Goal: Transaction & Acquisition: Purchase product/service

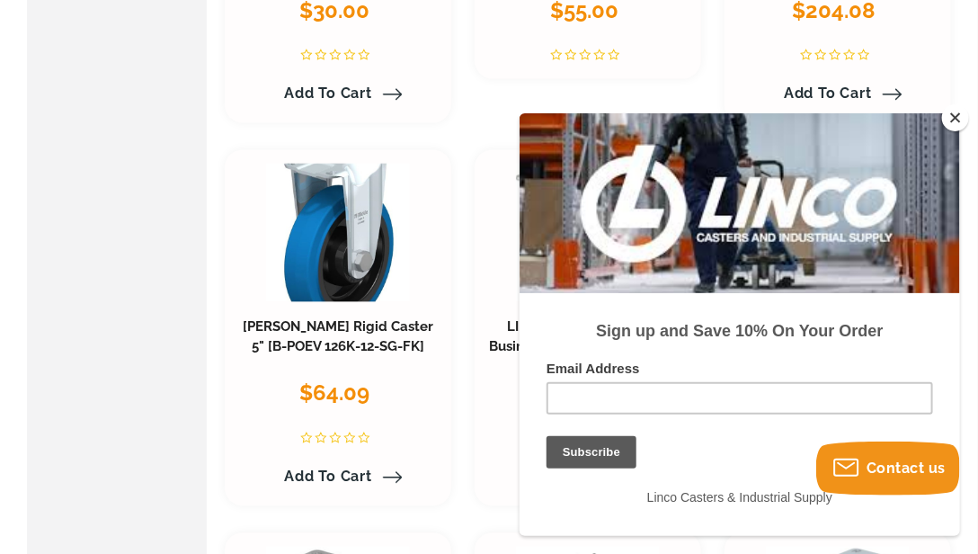
scroll to position [1078, 0]
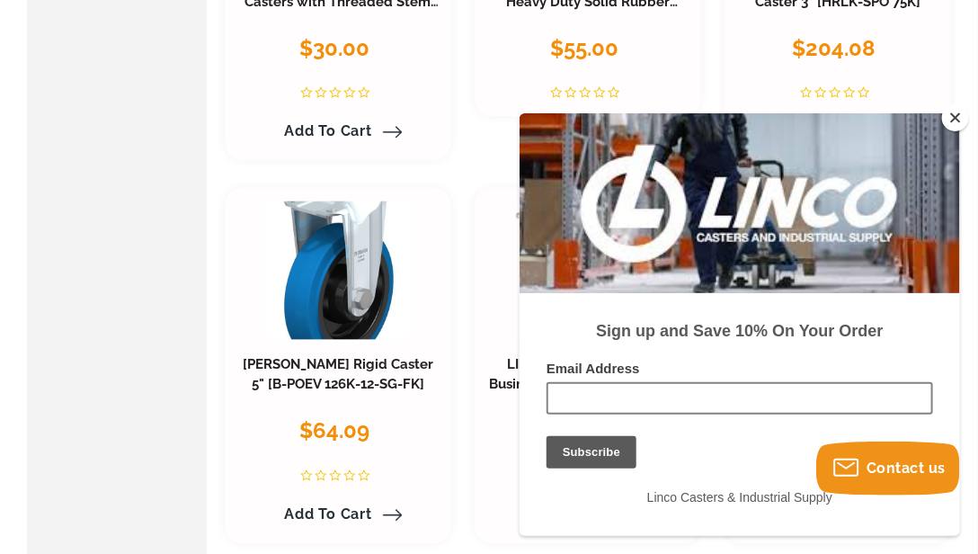
click at [678, 405] on input "Email Address" at bounding box center [738, 397] width 386 height 32
type input "[EMAIL_ADDRESS][DOMAIN_NAME]"
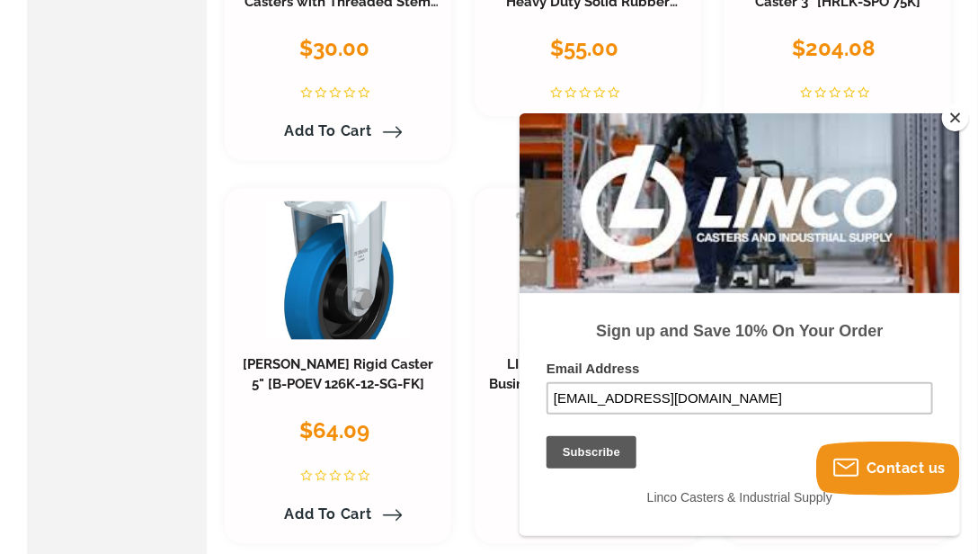
click at [605, 448] on input "Subscribe" at bounding box center [590, 451] width 90 height 32
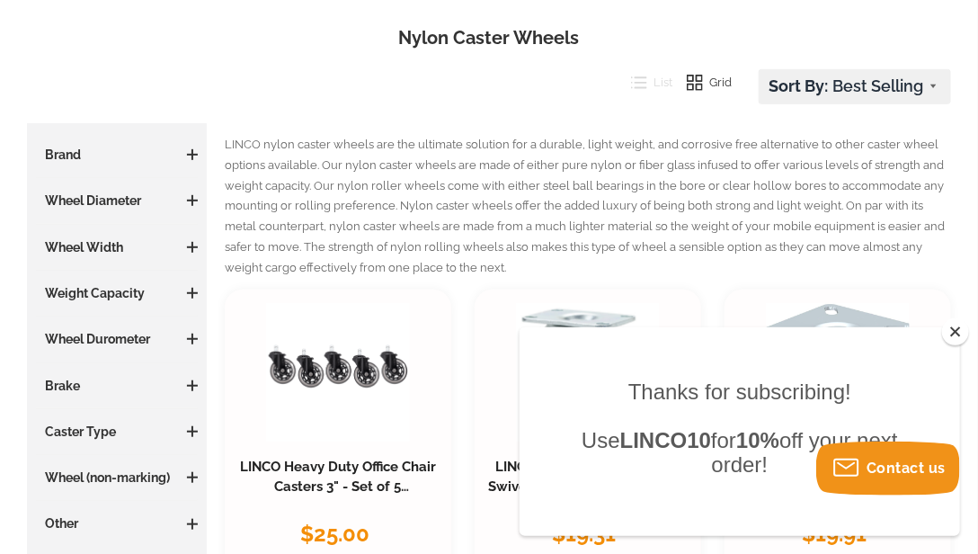
scroll to position [180, 0]
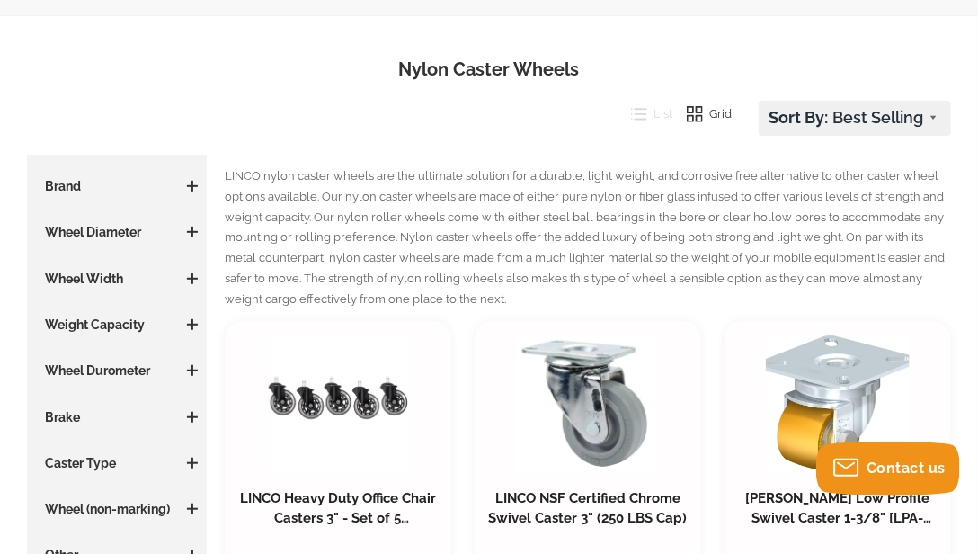
click at [191, 231] on span at bounding box center [192, 232] width 11 height 2
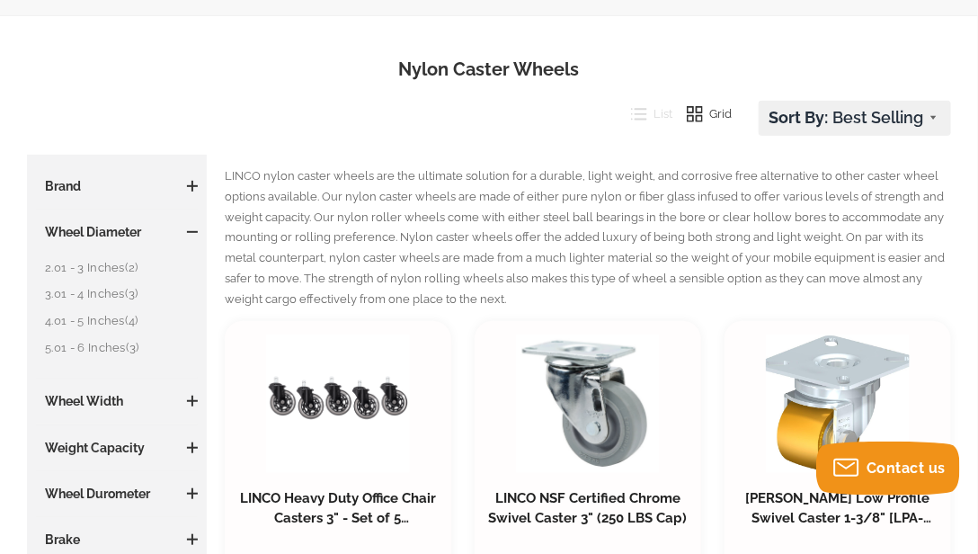
click at [113, 319] on link "4.01 - 5 Inches (4)" at bounding box center [121, 321] width 153 height 20
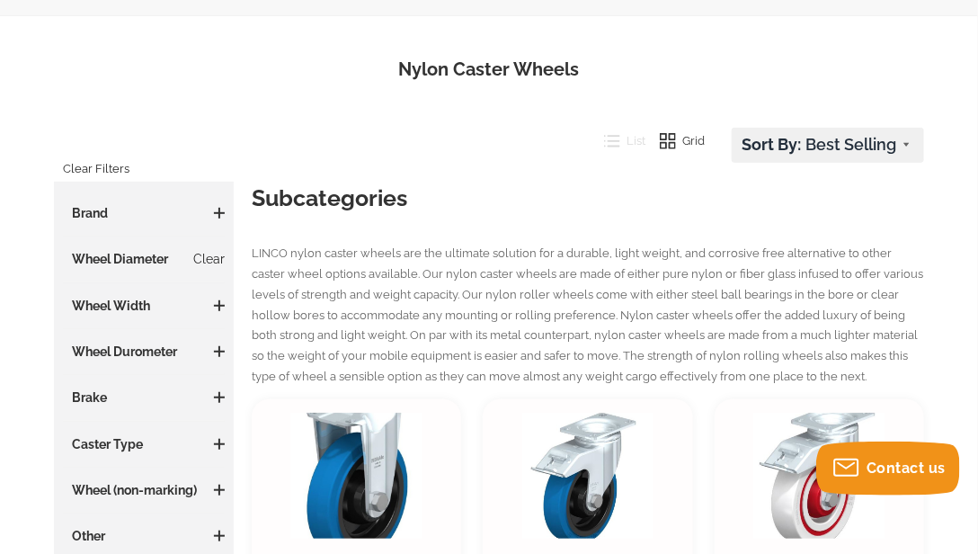
click at [218, 307] on span at bounding box center [219, 305] width 2 height 11
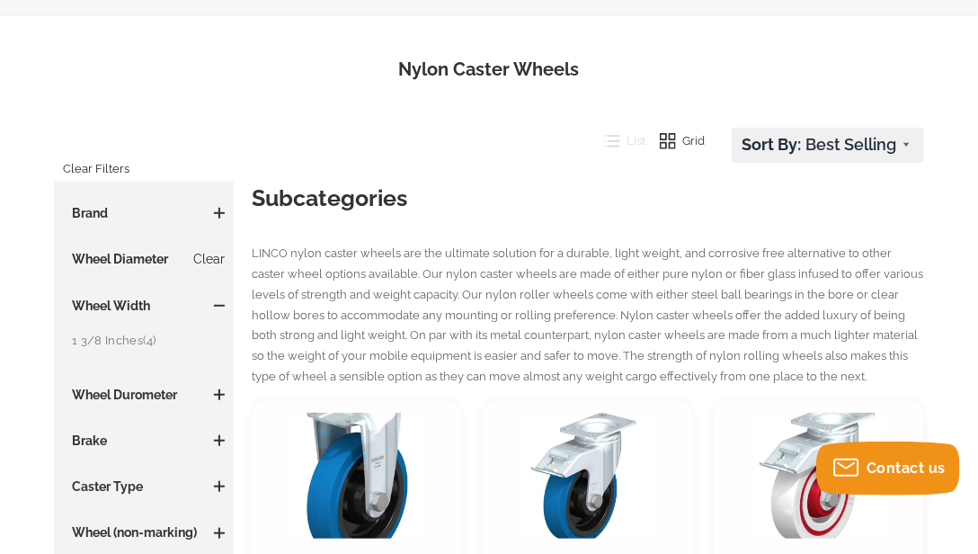
click at [220, 390] on span at bounding box center [219, 394] width 11 height 11
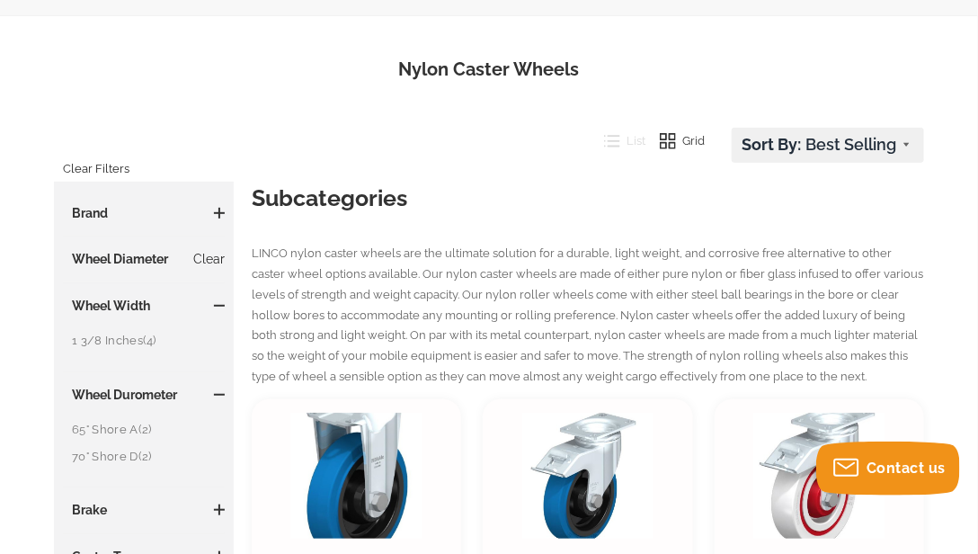
click at [104, 451] on link "70° Shore D (2)" at bounding box center [148, 457] width 153 height 20
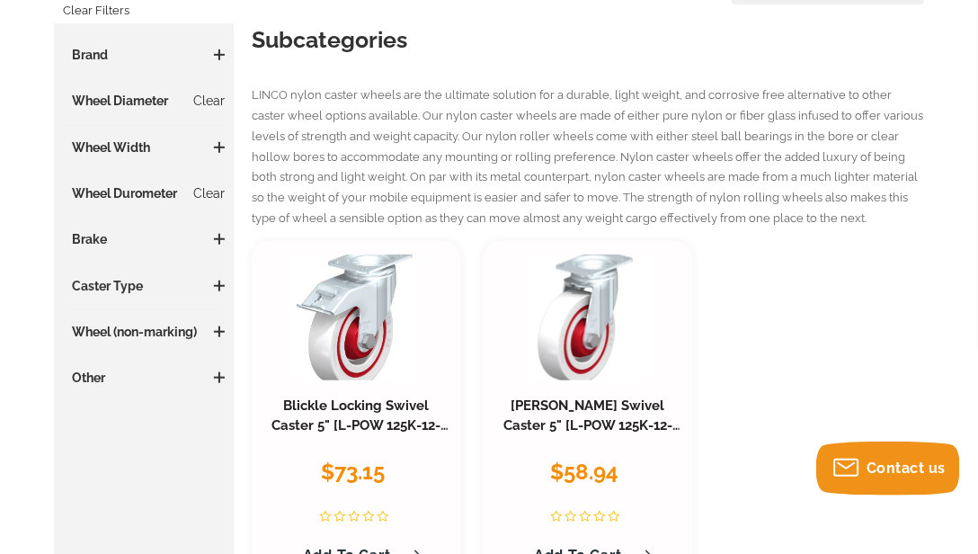
scroll to position [359, 0]
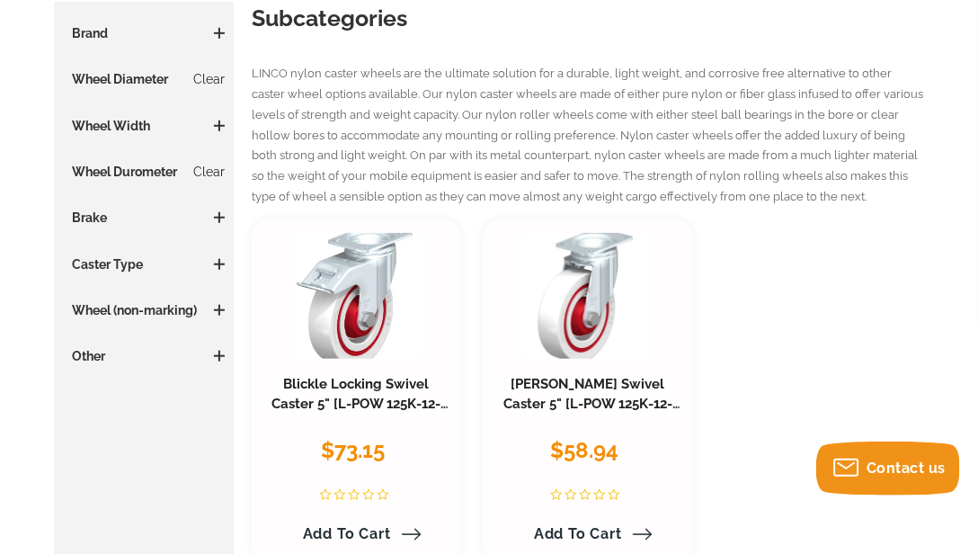
click at [221, 350] on span at bounding box center [219, 355] width 11 height 11
click at [223, 355] on span at bounding box center [219, 356] width 11 height 2
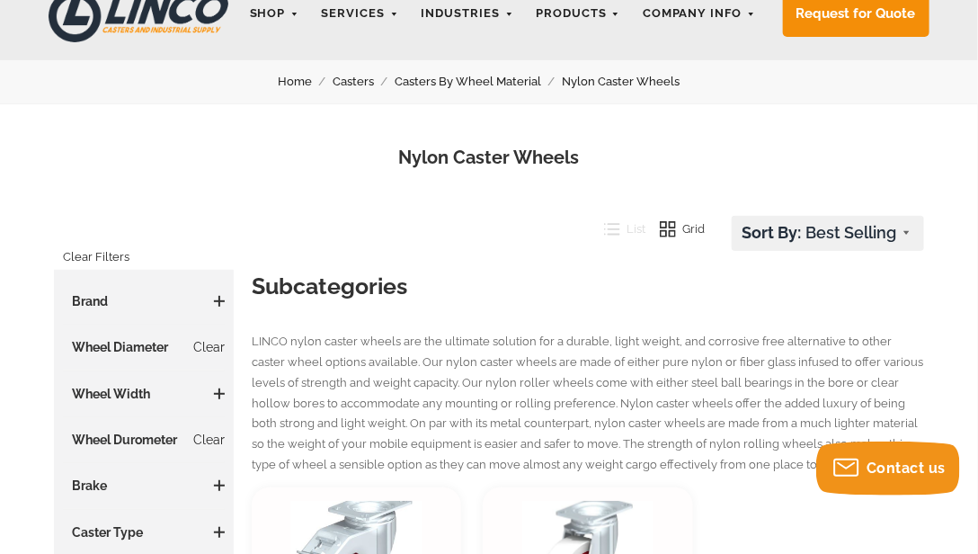
scroll to position [90, 0]
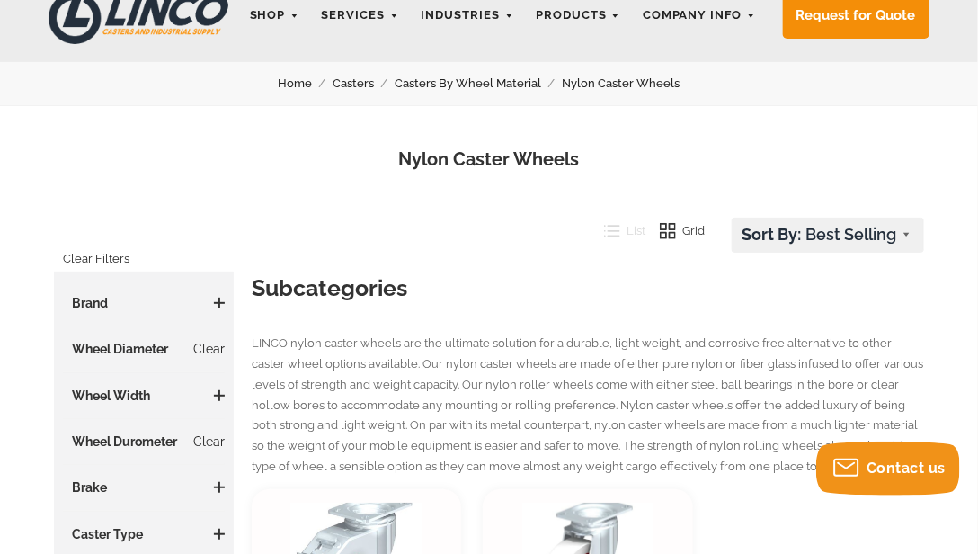
click at [221, 310] on h3 "Brand" at bounding box center [144, 303] width 162 height 18
click at [219, 297] on span at bounding box center [219, 302] width 2 height 11
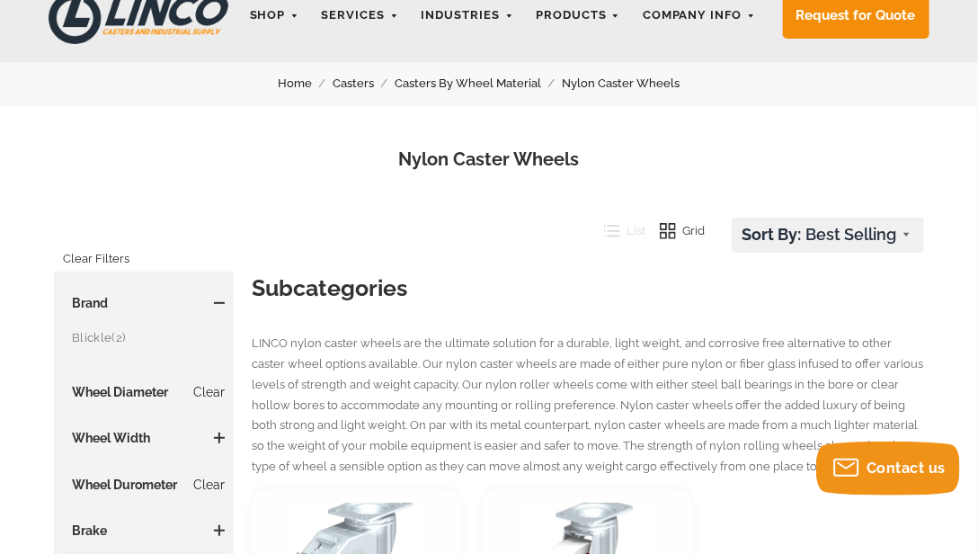
click at [217, 296] on h3 "Brand" at bounding box center [144, 303] width 162 height 18
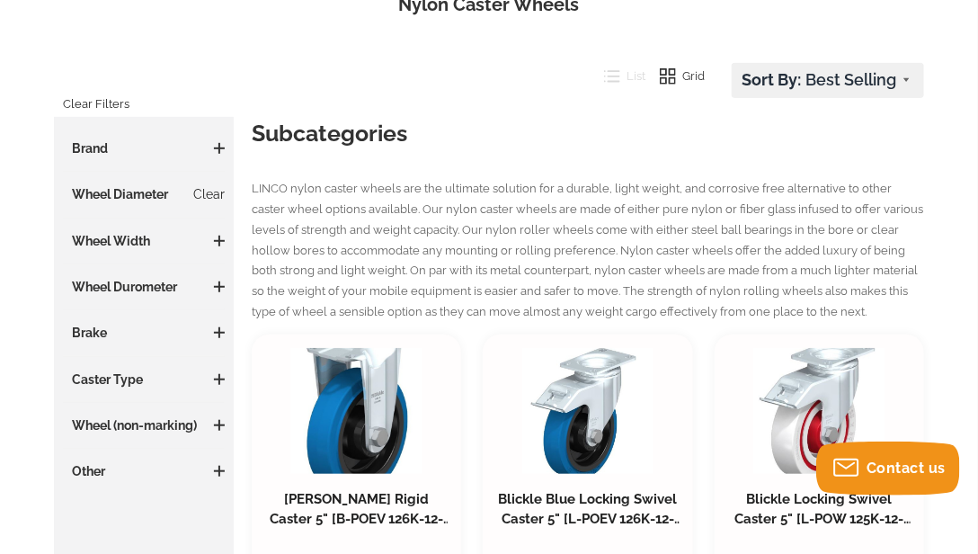
scroll to position [270, 0]
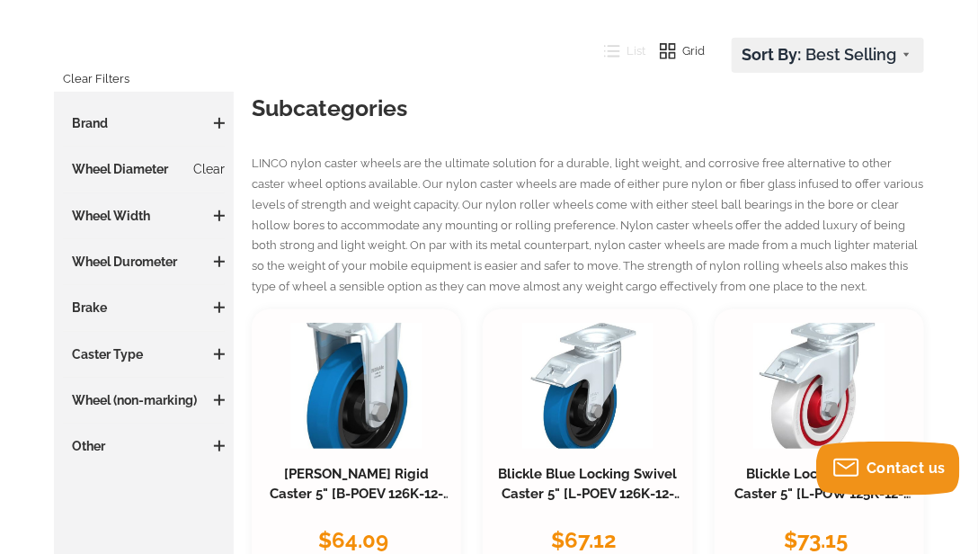
click at [217, 216] on span at bounding box center [219, 215] width 11 height 11
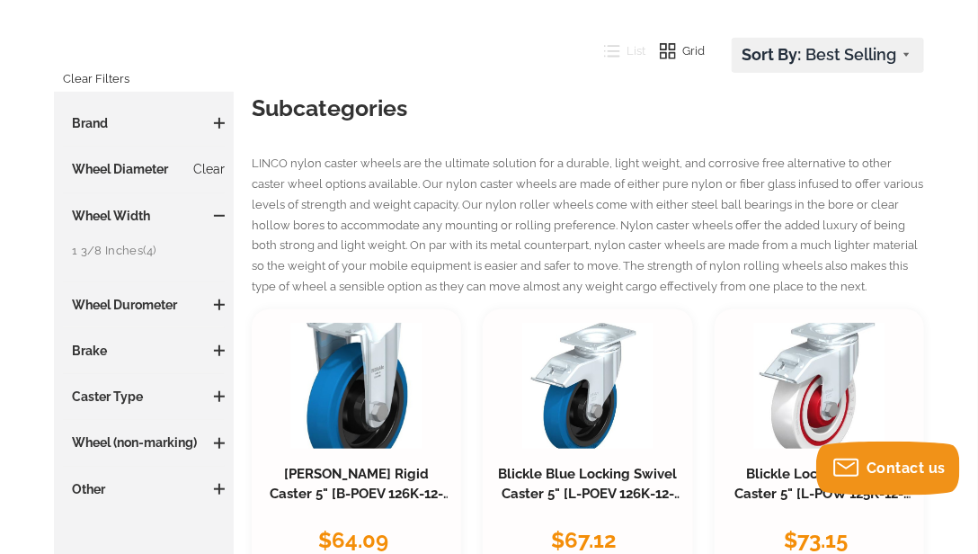
click at [219, 211] on span at bounding box center [219, 215] width 11 height 11
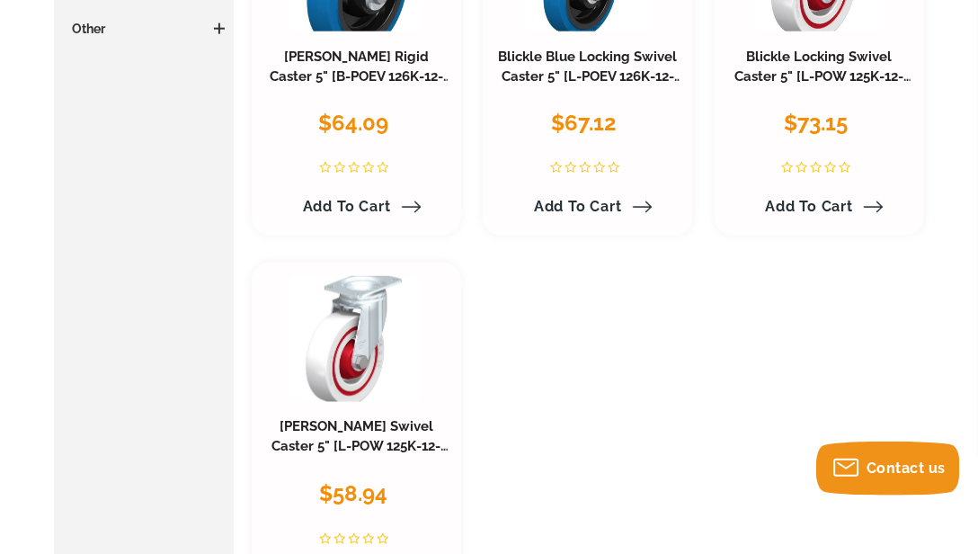
scroll to position [719, 0]
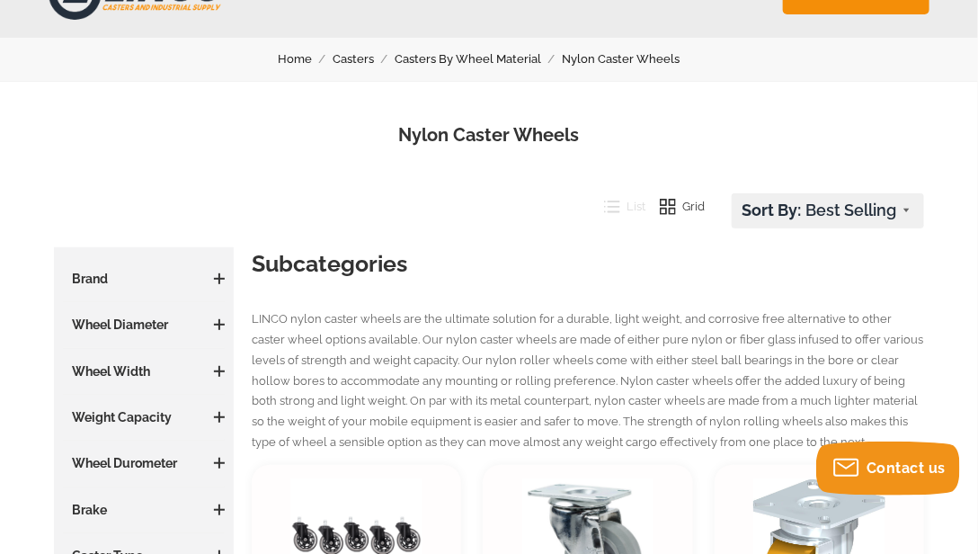
scroll to position [90, 0]
